Goal: Task Accomplishment & Management: Manage account settings

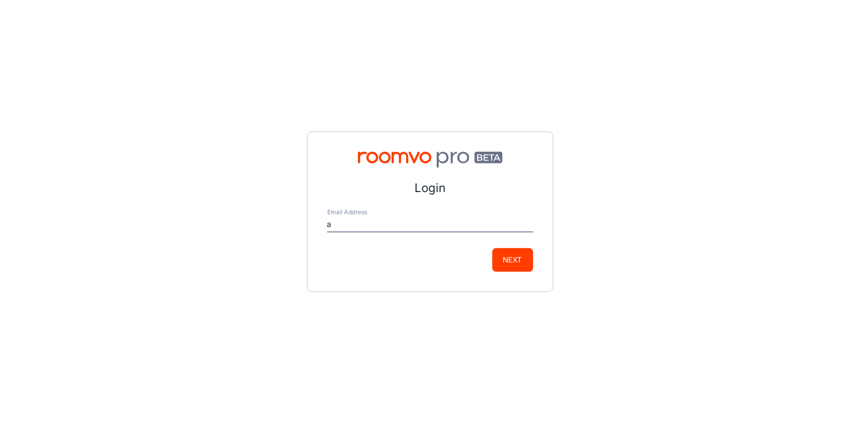
type input "[EMAIL_ADDRESS][DOMAIN_NAME]"
click at [520, 266] on button "Next" at bounding box center [512, 260] width 41 height 24
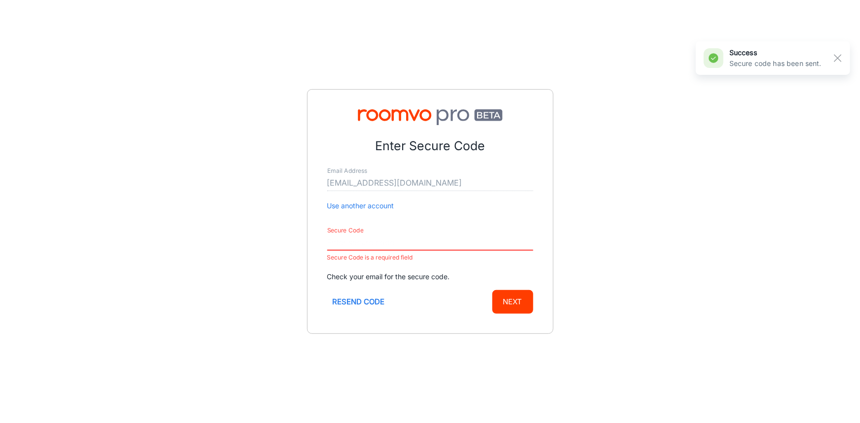
paste input "604140"
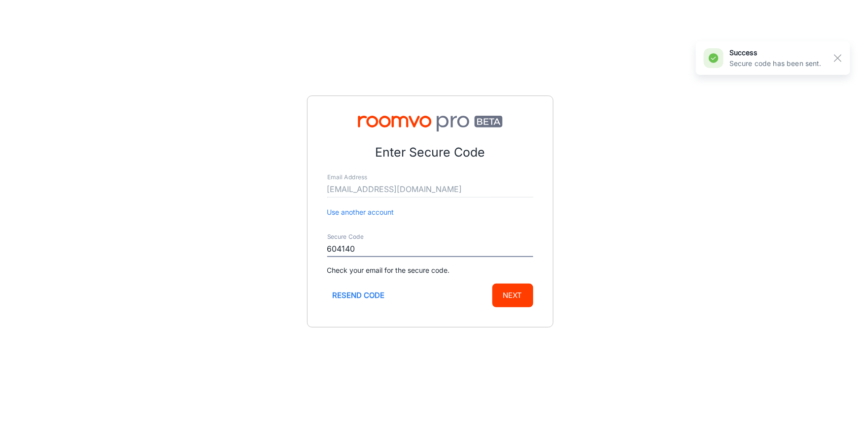
type input "604140"
click at [522, 301] on button "Next" at bounding box center [512, 296] width 41 height 24
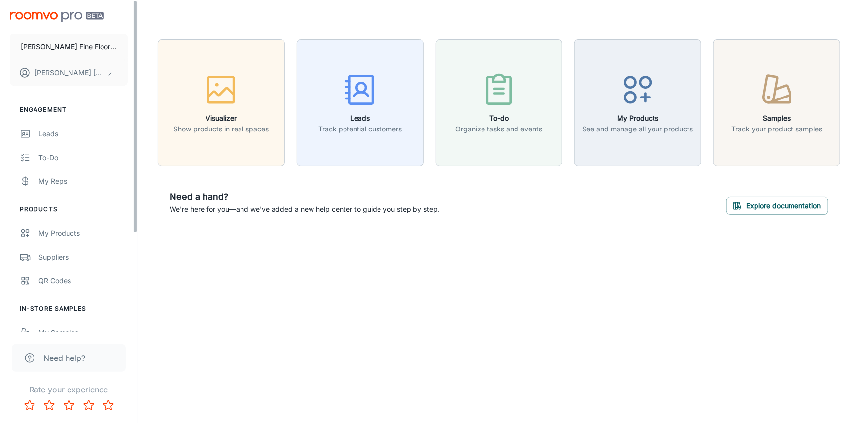
scroll to position [89, 0]
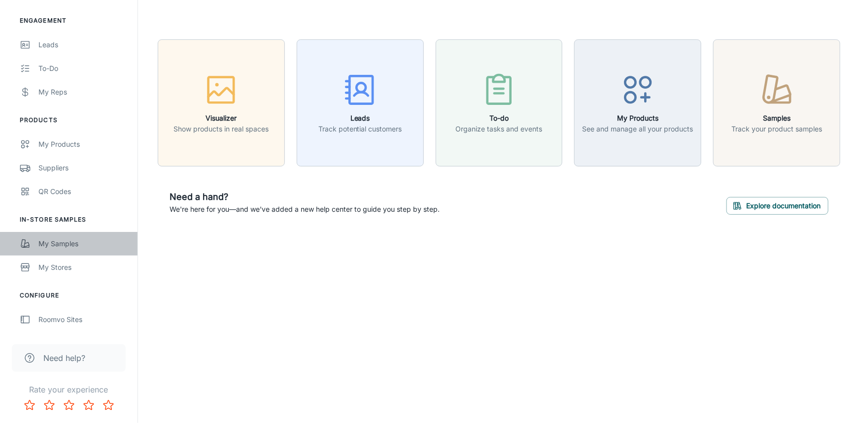
click at [54, 241] on div "My Samples" at bounding box center [82, 243] width 89 height 11
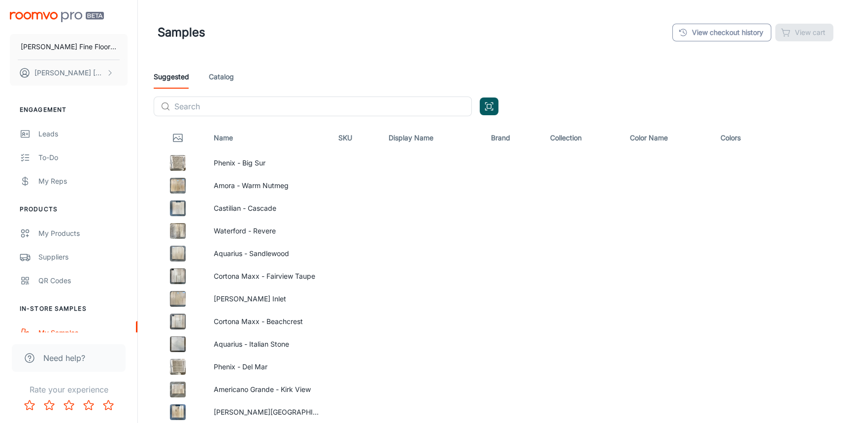
click at [717, 34] on link "View checkout history" at bounding box center [721, 33] width 99 height 18
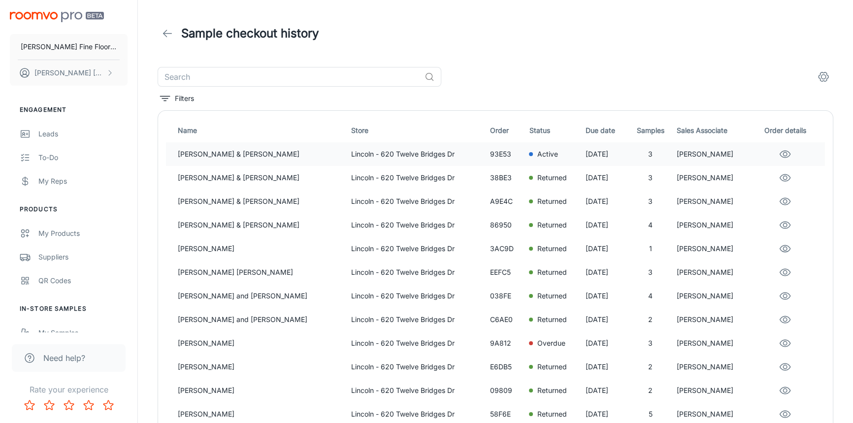
click at [542, 157] on div "Active" at bounding box center [553, 154] width 49 height 11
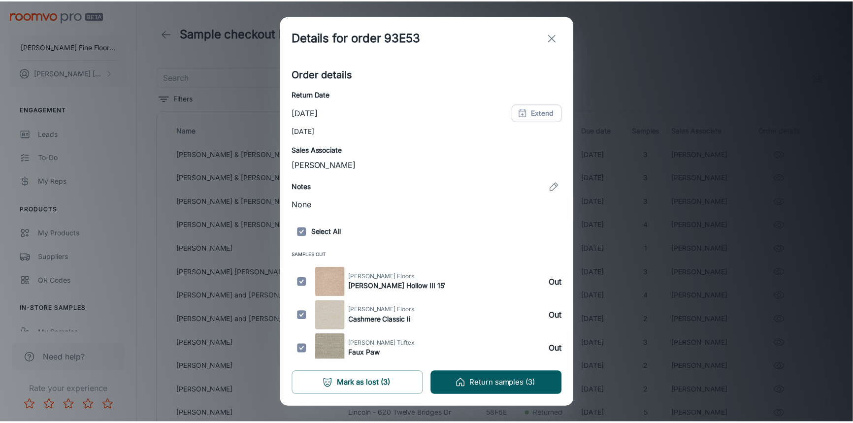
scroll to position [118, 0]
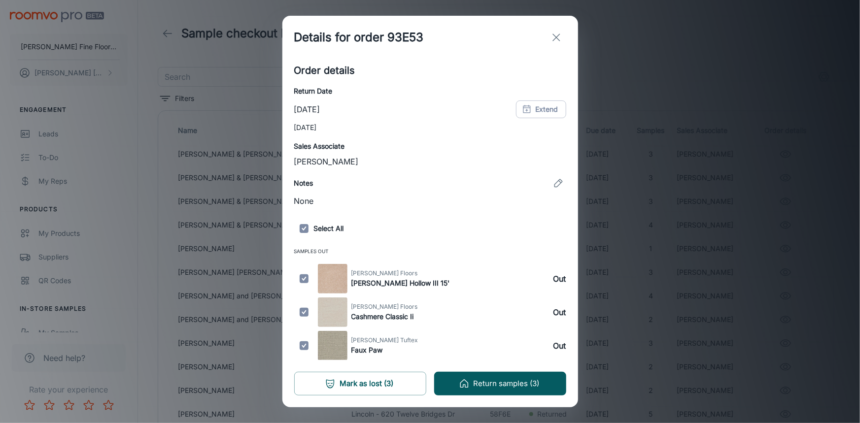
click at [763, 107] on div "Details for order 93E53 Customer details Name [PERSON_NAME] & [PERSON_NAME] Ema…" at bounding box center [430, 211] width 860 height 423
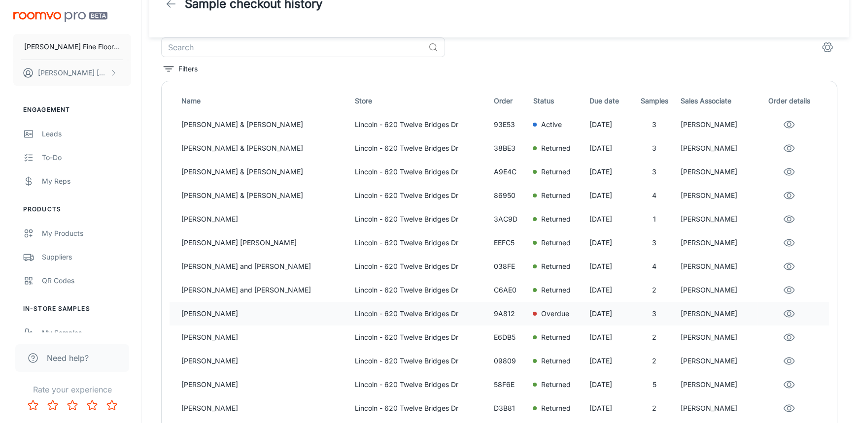
scroll to position [44, 0]
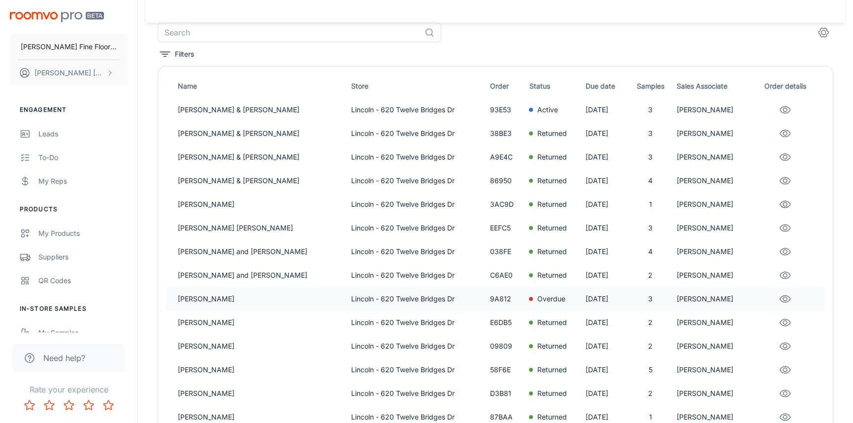
click at [537, 299] on p "Overdue" at bounding box center [551, 299] width 28 height 11
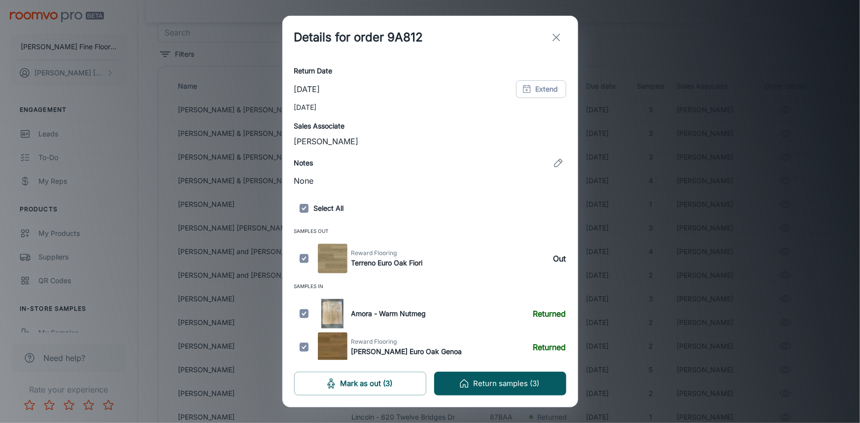
scroll to position [140, 0]
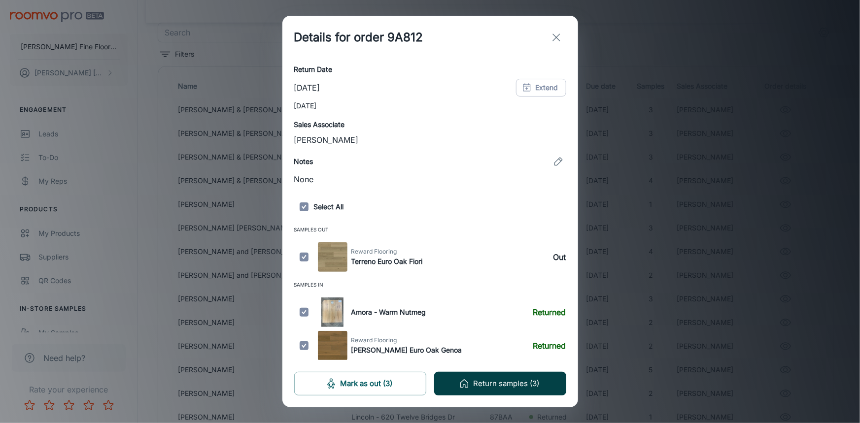
click at [516, 383] on button "Return samples (3)" at bounding box center [500, 384] width 132 height 24
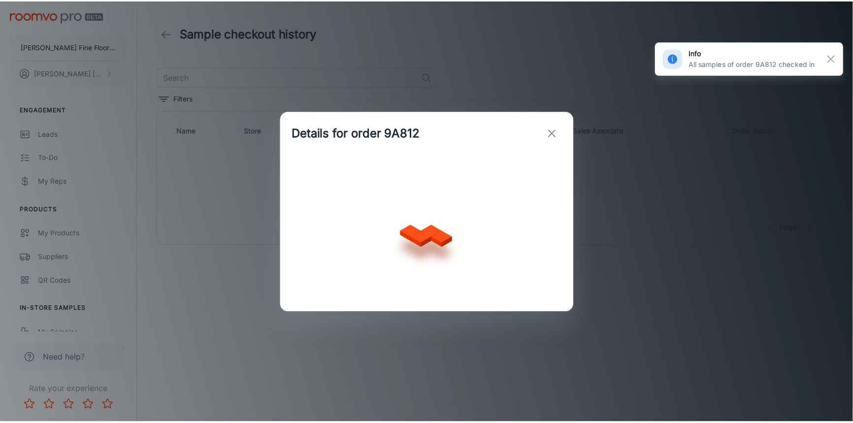
scroll to position [0, 0]
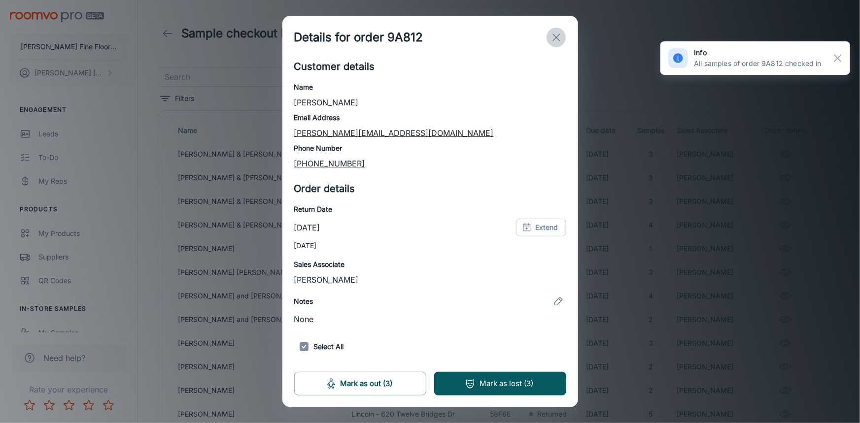
click at [557, 37] on line "exit" at bounding box center [556, 37] width 7 height 7
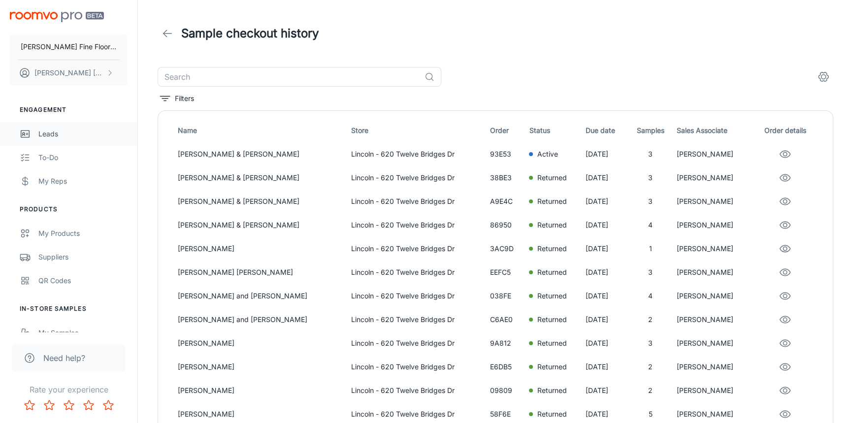
click at [55, 135] on div "Leads" at bounding box center [82, 134] width 89 height 11
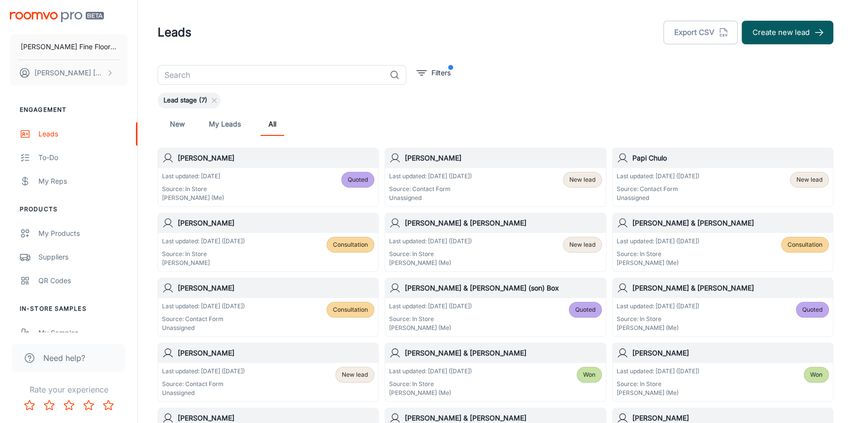
click at [542, 173] on div "Last updated: [DATE] ([DATE]) Source: Contact Form Unassigned New lead" at bounding box center [495, 187] width 212 height 31
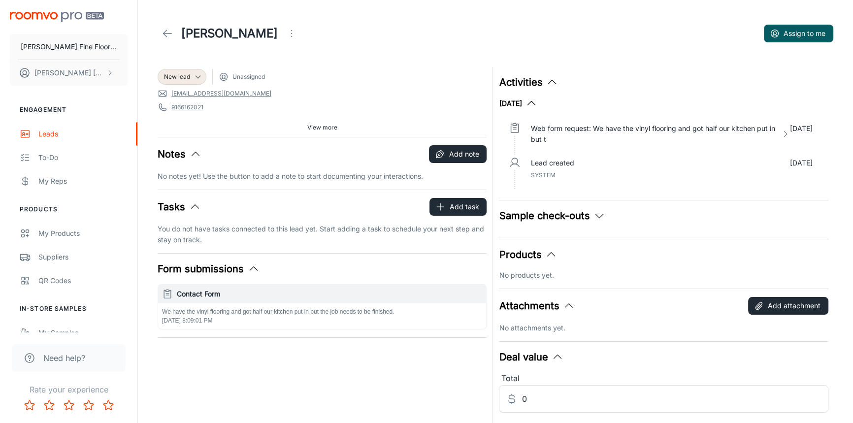
click at [334, 130] on span "View more" at bounding box center [322, 127] width 30 height 9
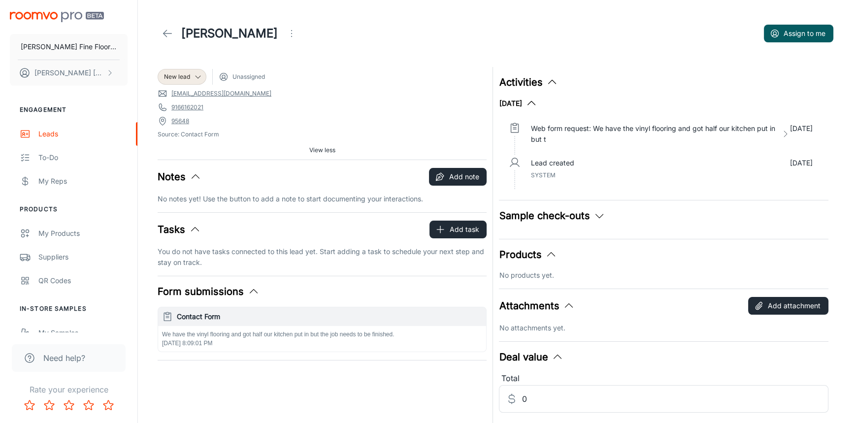
click at [167, 32] on icon at bounding box center [168, 34] width 12 height 12
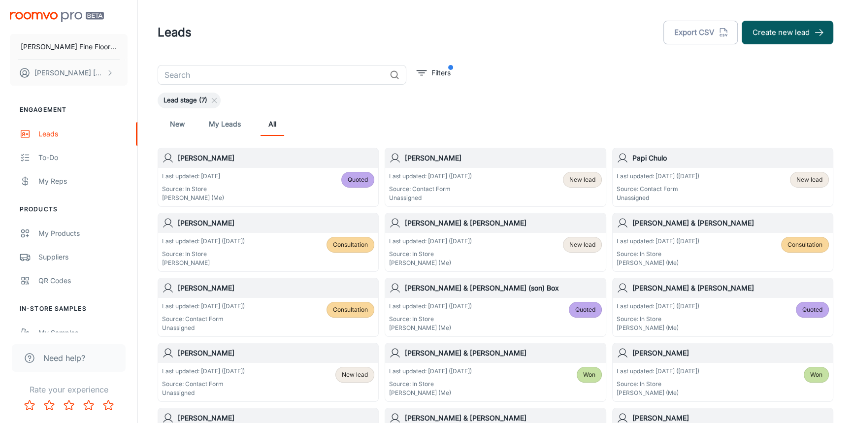
click at [729, 167] on div "Papi Chulo" at bounding box center [723, 158] width 220 height 20
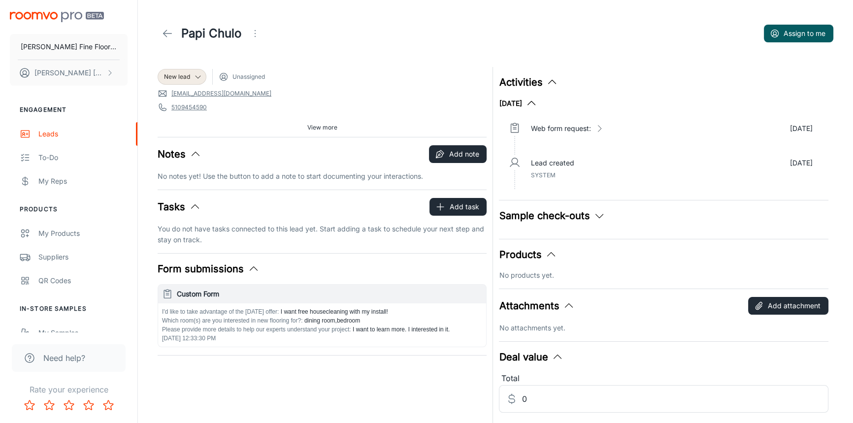
click at [167, 35] on icon at bounding box center [168, 34] width 12 height 12
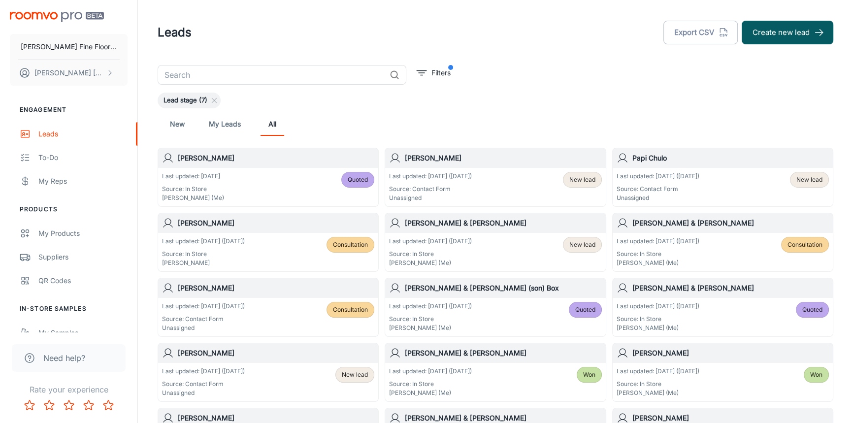
click at [167, 35] on h1 "Leads" at bounding box center [175, 33] width 34 height 18
click at [433, 126] on div "New My Leads All" at bounding box center [496, 124] width 660 height 24
